Goal: Use online tool/utility: Use online tool/utility

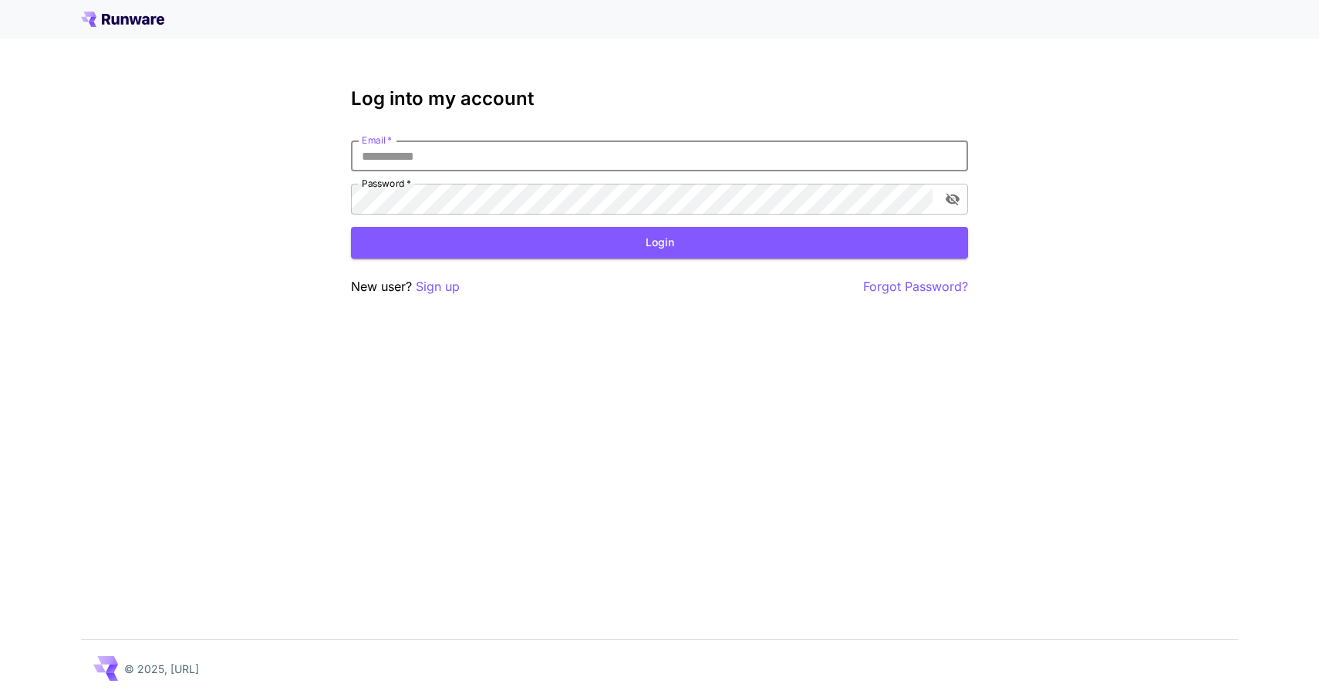
type input "**********"
click at [660, 242] on button "Login" at bounding box center [659, 243] width 617 height 32
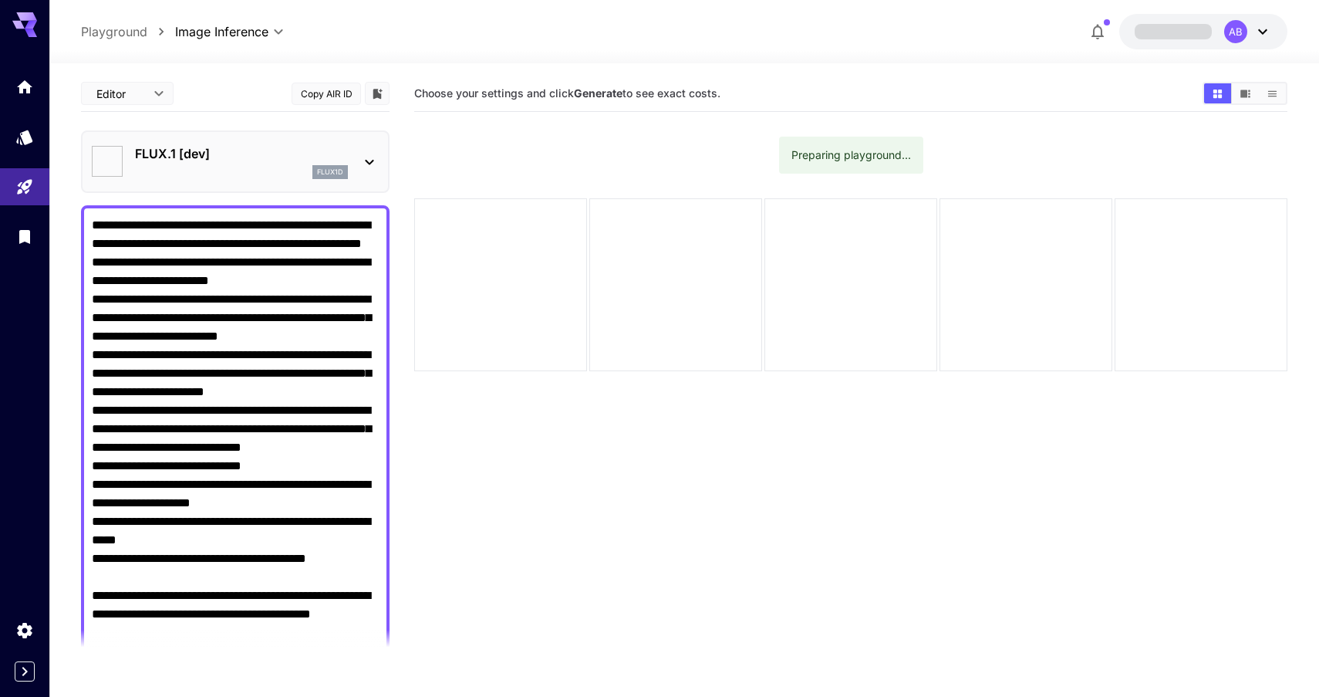
type input "*******"
